Goal: Transaction & Acquisition: Purchase product/service

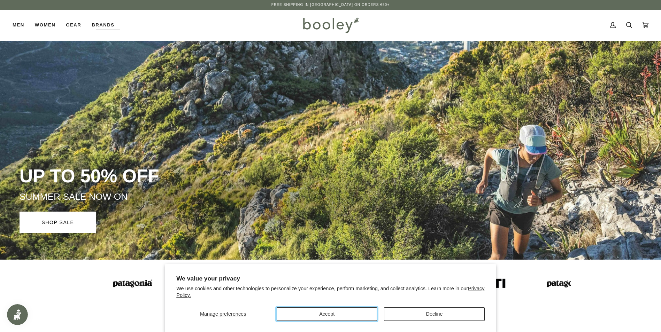
click at [304, 315] on button "Accept" at bounding box center [327, 315] width 100 height 14
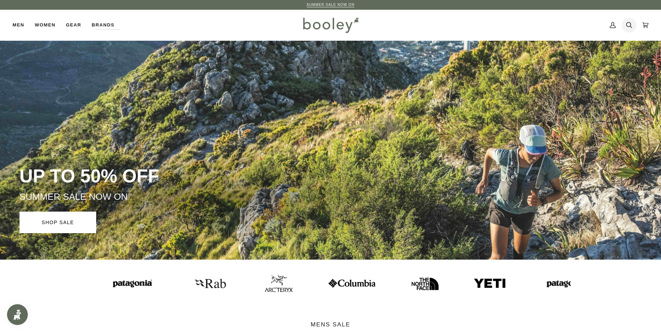
click at [626, 24] on icon at bounding box center [629, 25] width 6 height 10
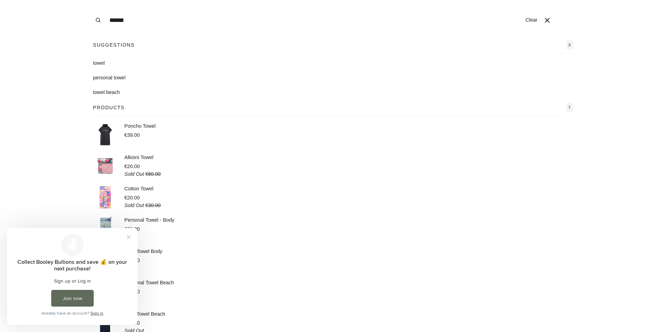
type input "******"
click at [139, 126] on p "Poncho Towel" at bounding box center [139, 127] width 31 height 8
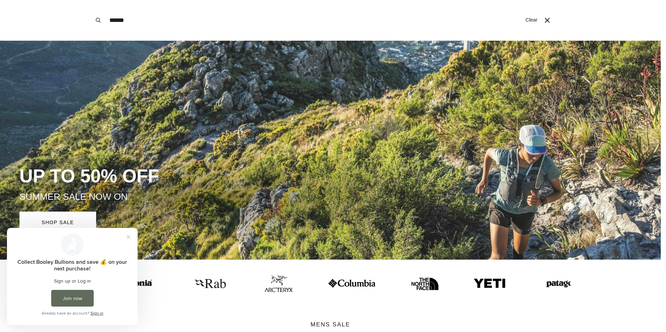
click at [274, 144] on span at bounding box center [333, 166] width 666 height 332
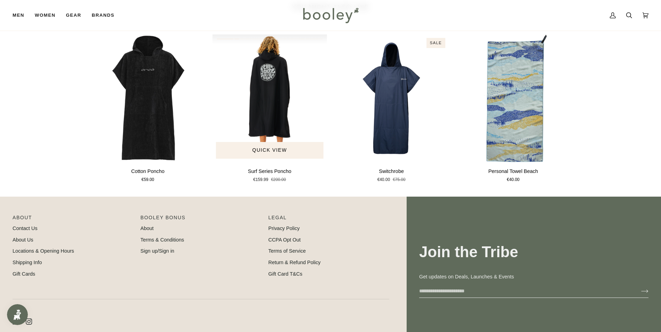
scroll to position [348, 0]
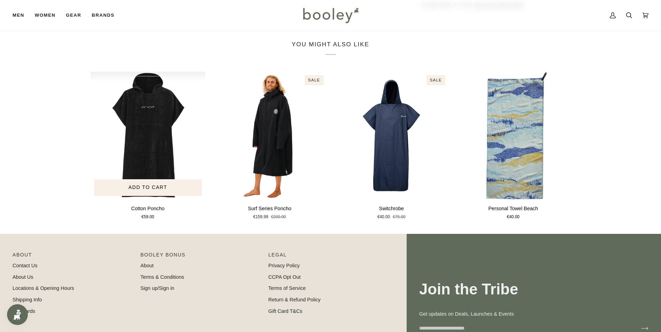
click at [145, 144] on img "Cotton Poncho" at bounding box center [148, 136] width 115 height 128
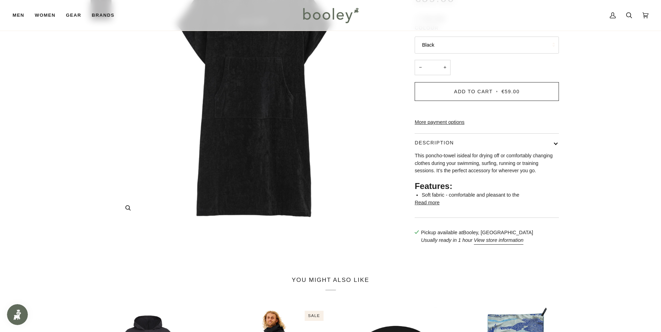
scroll to position [105, 0]
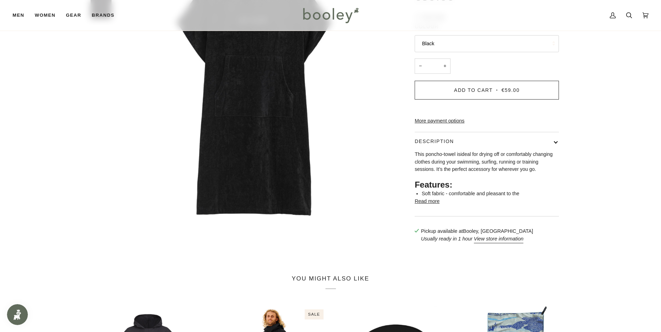
click at [432, 206] on button "Read more" at bounding box center [427, 202] width 25 height 8
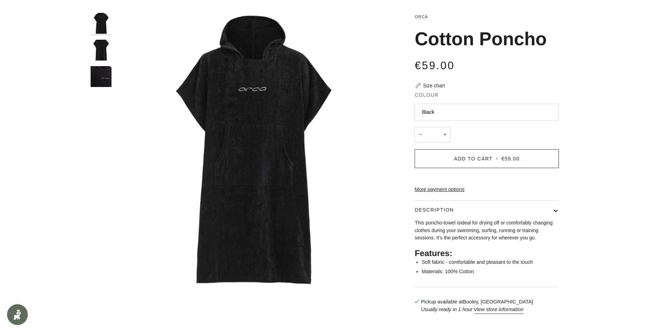
scroll to position [0, 0]
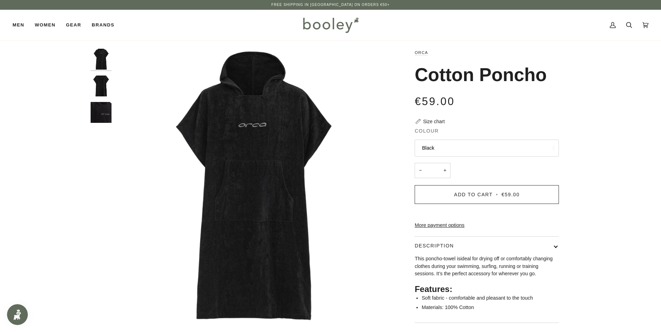
click at [102, 87] on img "Orca Cotton Poncho Black - Booley Galway" at bounding box center [101, 86] width 21 height 21
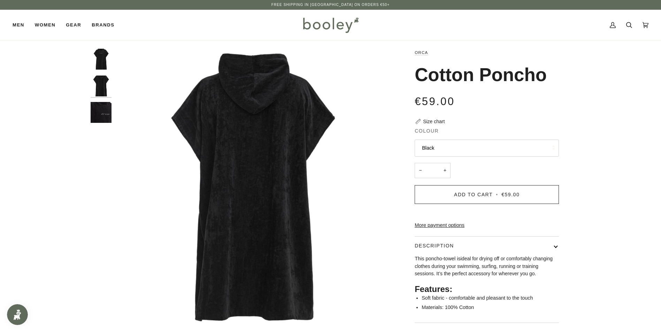
click at [104, 109] on img "Orca Cotton Poncho Black - Booley Galway" at bounding box center [101, 112] width 21 height 21
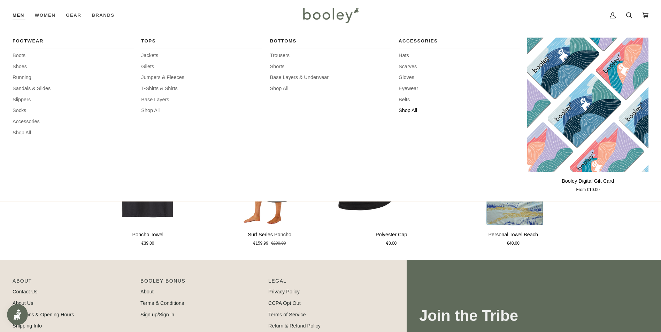
scroll to position [348, 0]
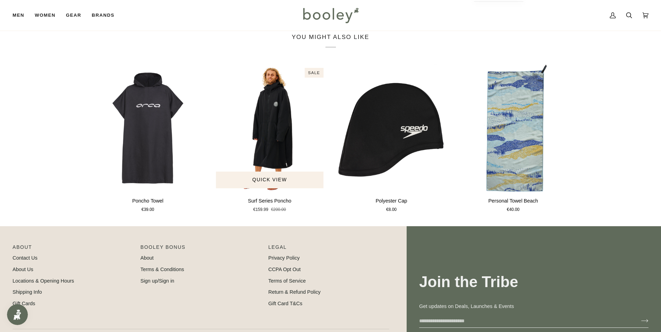
click at [276, 205] on p "Surf Series Poncho" at bounding box center [269, 202] width 43 height 8
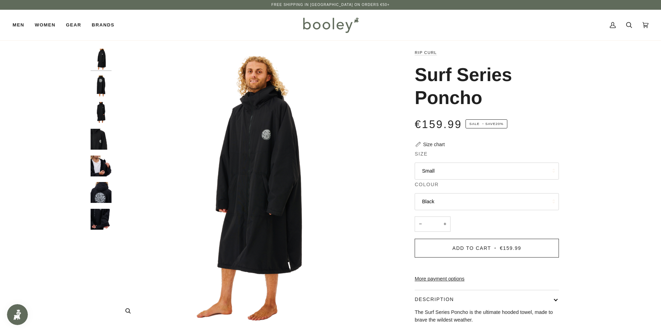
click at [271, 139] on img "Rip Curl Surf Series Poncho Black - Booley Galway" at bounding box center [253, 187] width 276 height 276
click at [103, 192] on img "Rip Curl Surf Series Poncho - Booley Galway" at bounding box center [101, 192] width 21 height 21
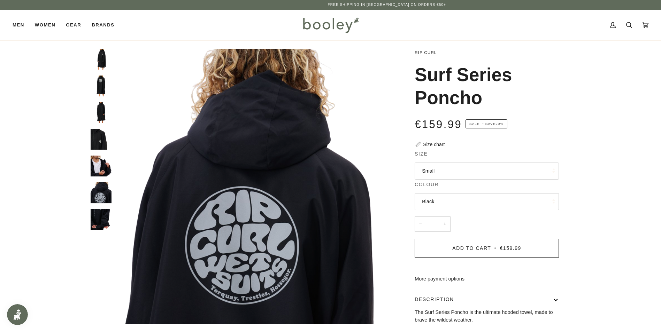
click at [102, 136] on img "Rip Curl Surf Series Poncho - Booley Galway" at bounding box center [101, 139] width 21 height 21
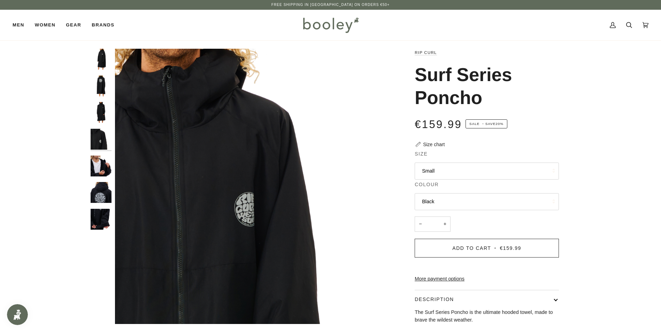
click at [102, 112] on img "Rip Curl Surf Series Poncho - Booley Galway" at bounding box center [101, 112] width 21 height 21
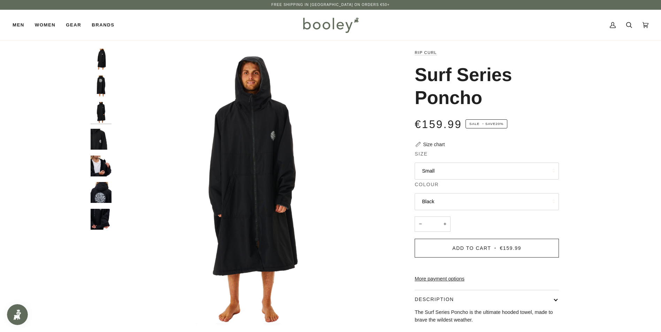
click at [106, 91] on img "Rip Curl Surf Series Poncho - Booley Galway" at bounding box center [101, 86] width 21 height 21
